Goal: Check status

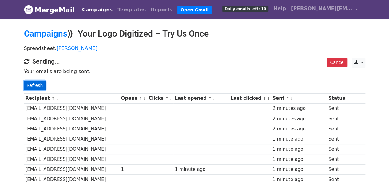
click at [39, 81] on link "Refresh" at bounding box center [35, 86] width 22 height 10
click at [37, 85] on link "Refresh" at bounding box center [35, 86] width 22 height 10
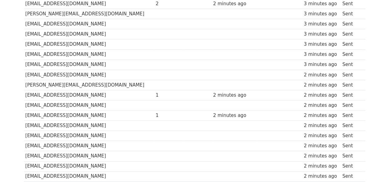
scroll to position [461, 0]
